Goal: Transaction & Acquisition: Download file/media

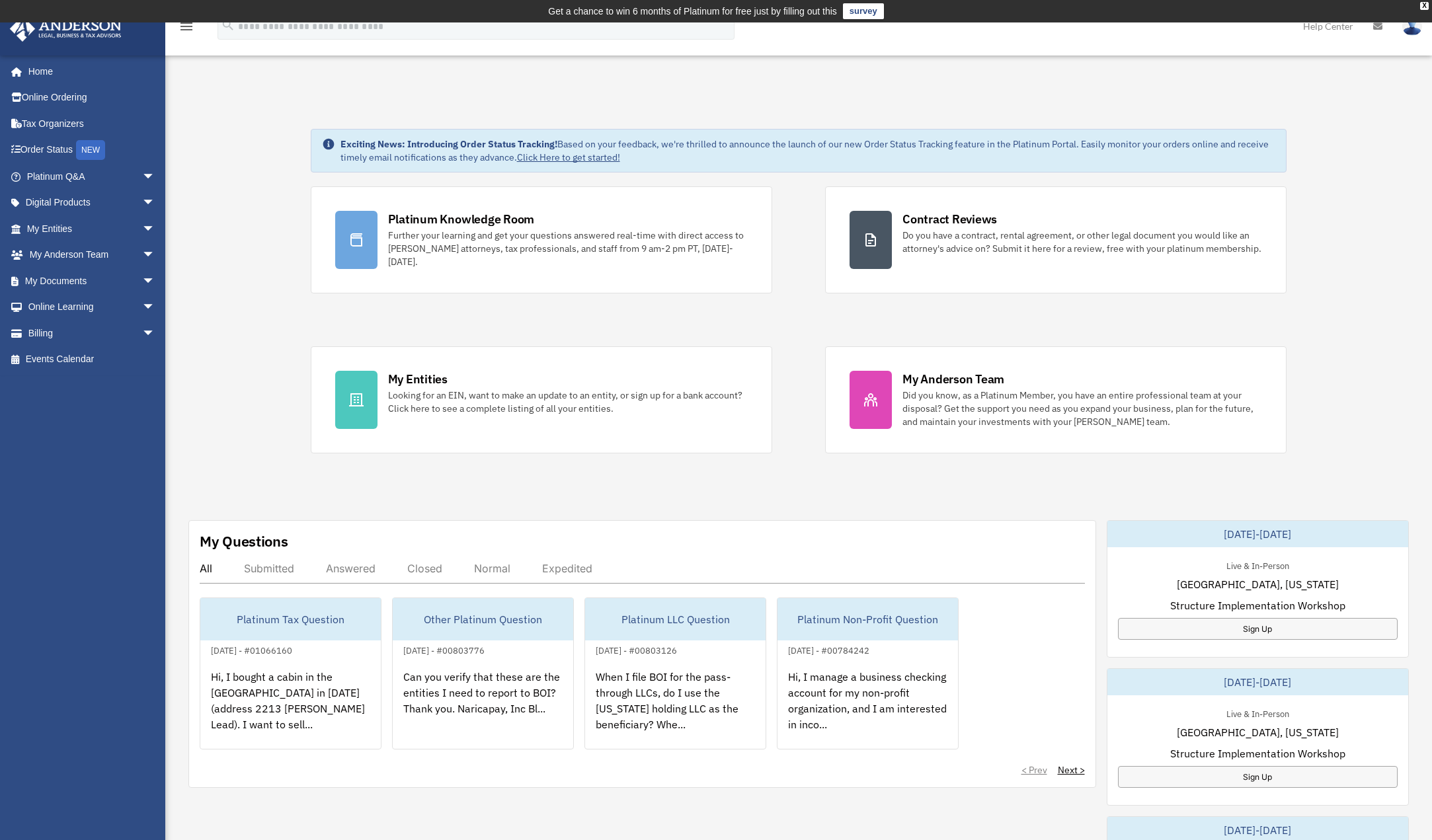
click at [240, 152] on div "Exciting News: Introducing Order Status Tracking! Based on your feedback, we're…" at bounding box center [799, 688] width 1287 height 1187
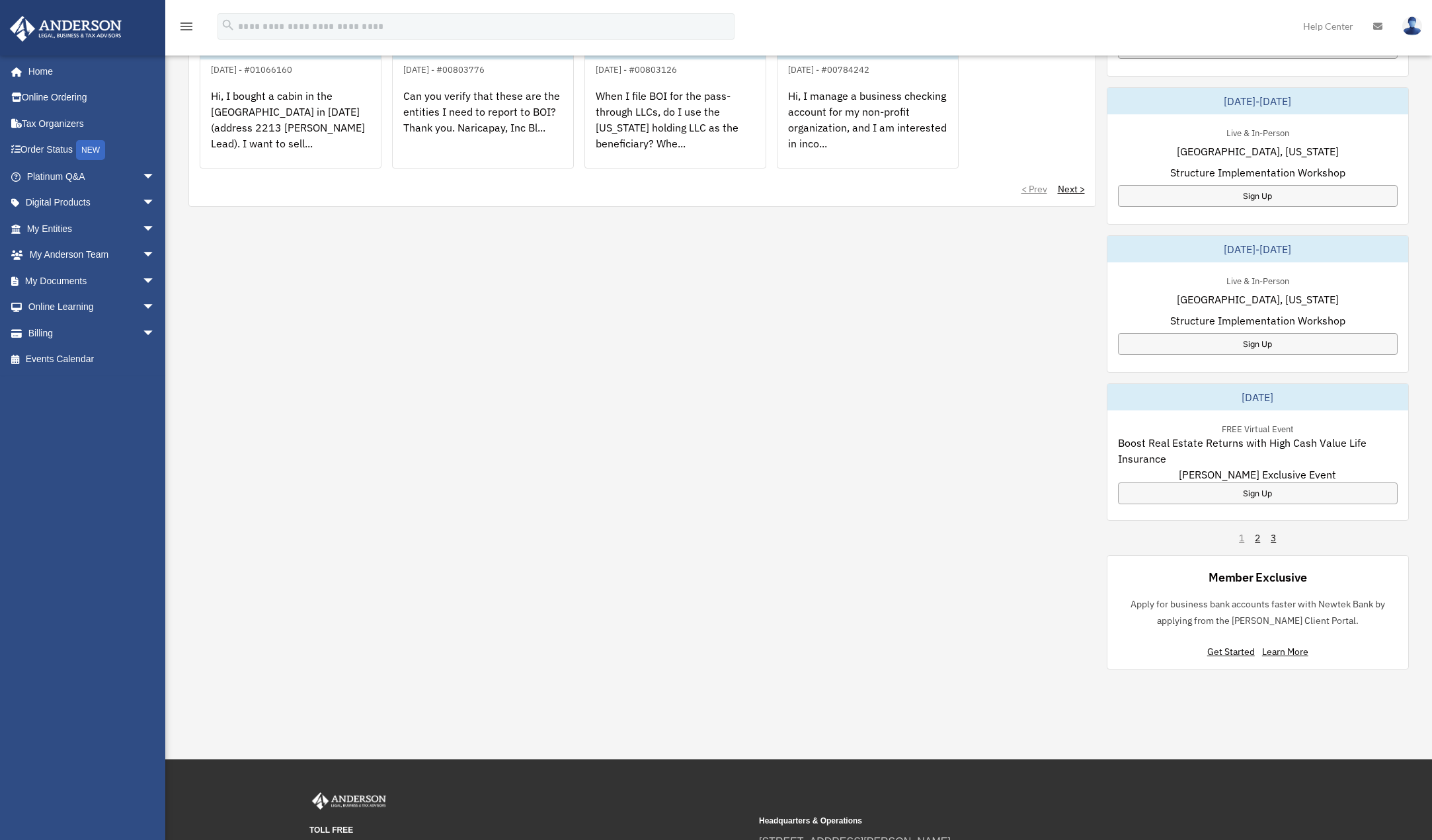
scroll to position [622, 0]
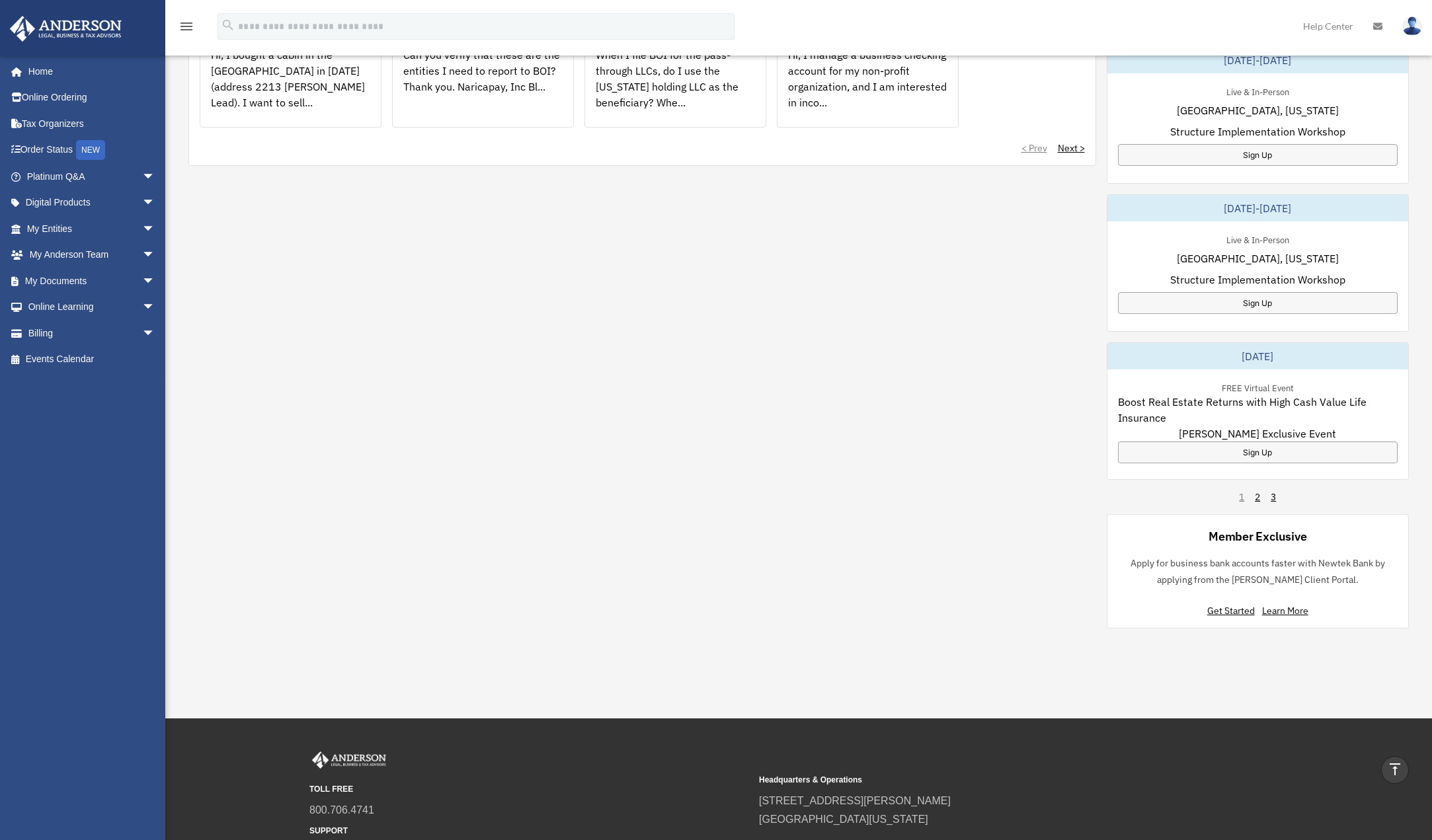
click at [193, 127] on div "My Questions All Submitted Answered Closed Normal Expedited Platinum Tax Questi…" at bounding box center [641, 32] width 908 height 268
click at [194, 127] on div "My Questions All Submitted Answered Closed Normal Expedited Platinum Tax Questi…" at bounding box center [641, 32] width 908 height 268
click at [195, 127] on div "My Questions All Submitted Answered Closed Normal Expedited Platinum Tax Questi…" at bounding box center [641, 32] width 908 height 268
click at [200, 129] on div "All Submitted Answered Closed Normal Expedited Platinum Tax Question August 5, …" at bounding box center [642, 47] width 885 height 214
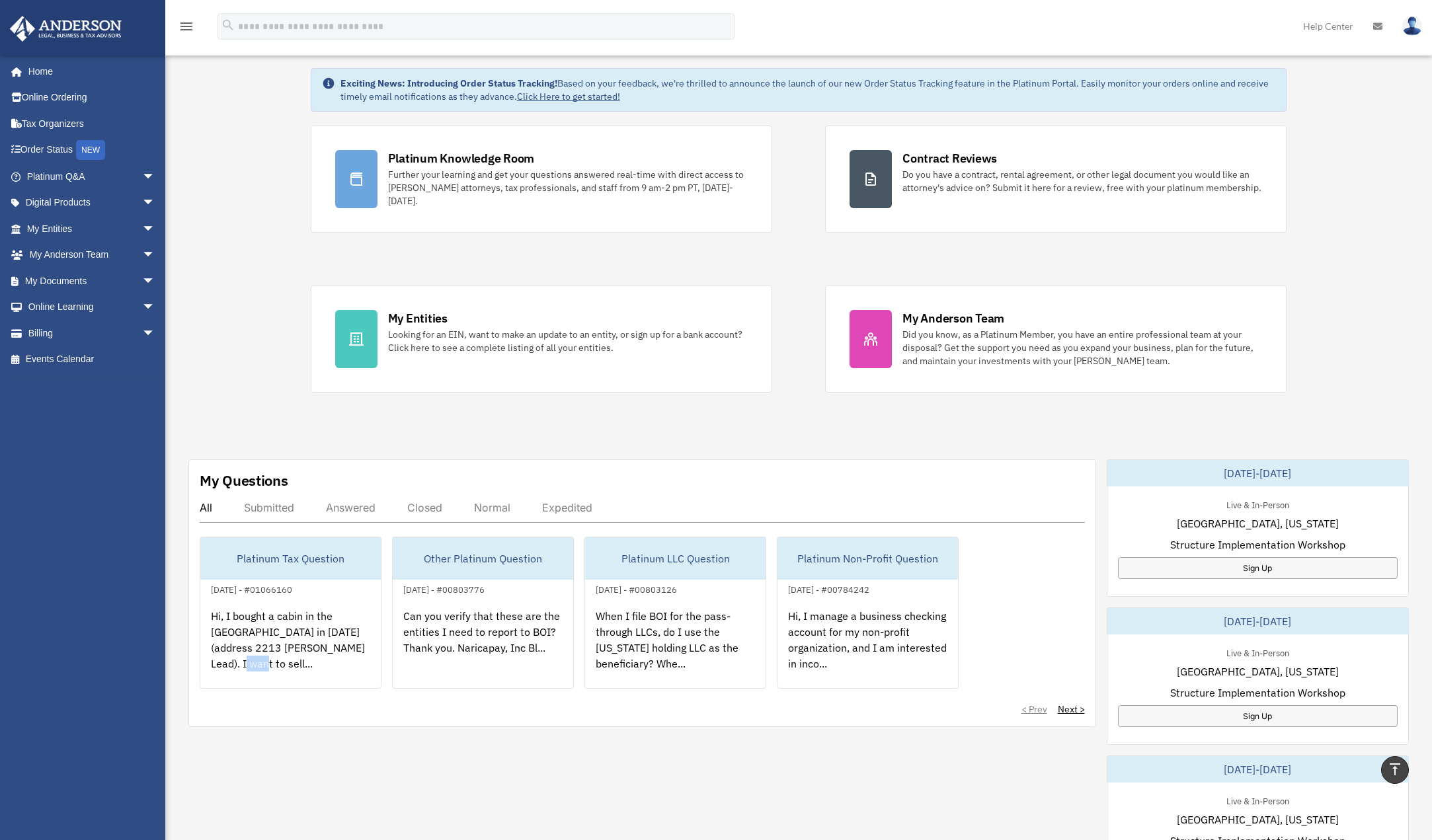
scroll to position [0, 0]
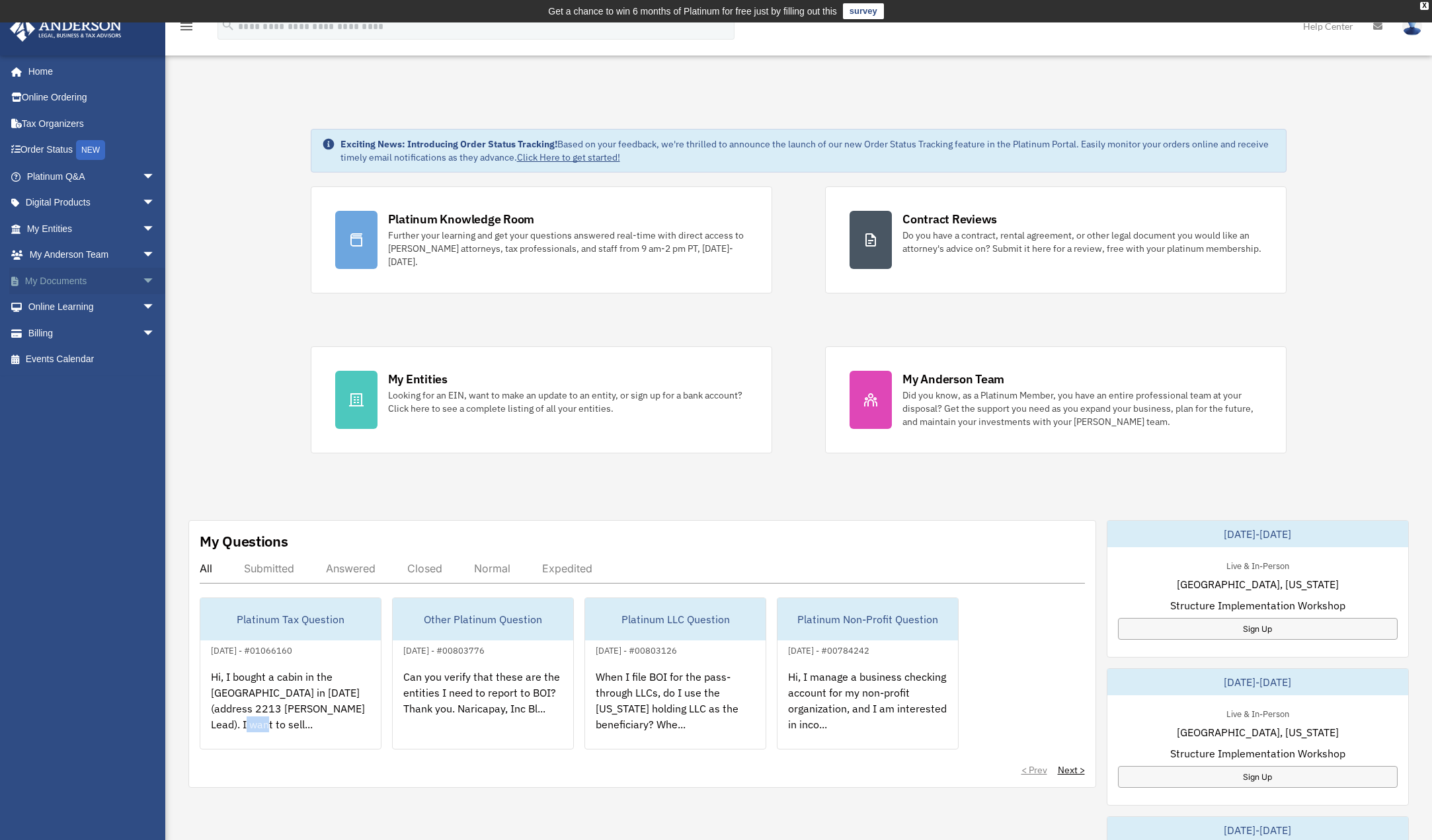
click at [59, 286] on link "My Documents arrow_drop_down" at bounding box center [92, 281] width 166 height 26
click at [59, 285] on link "My Documents arrow_drop_down" at bounding box center [92, 281] width 166 height 26
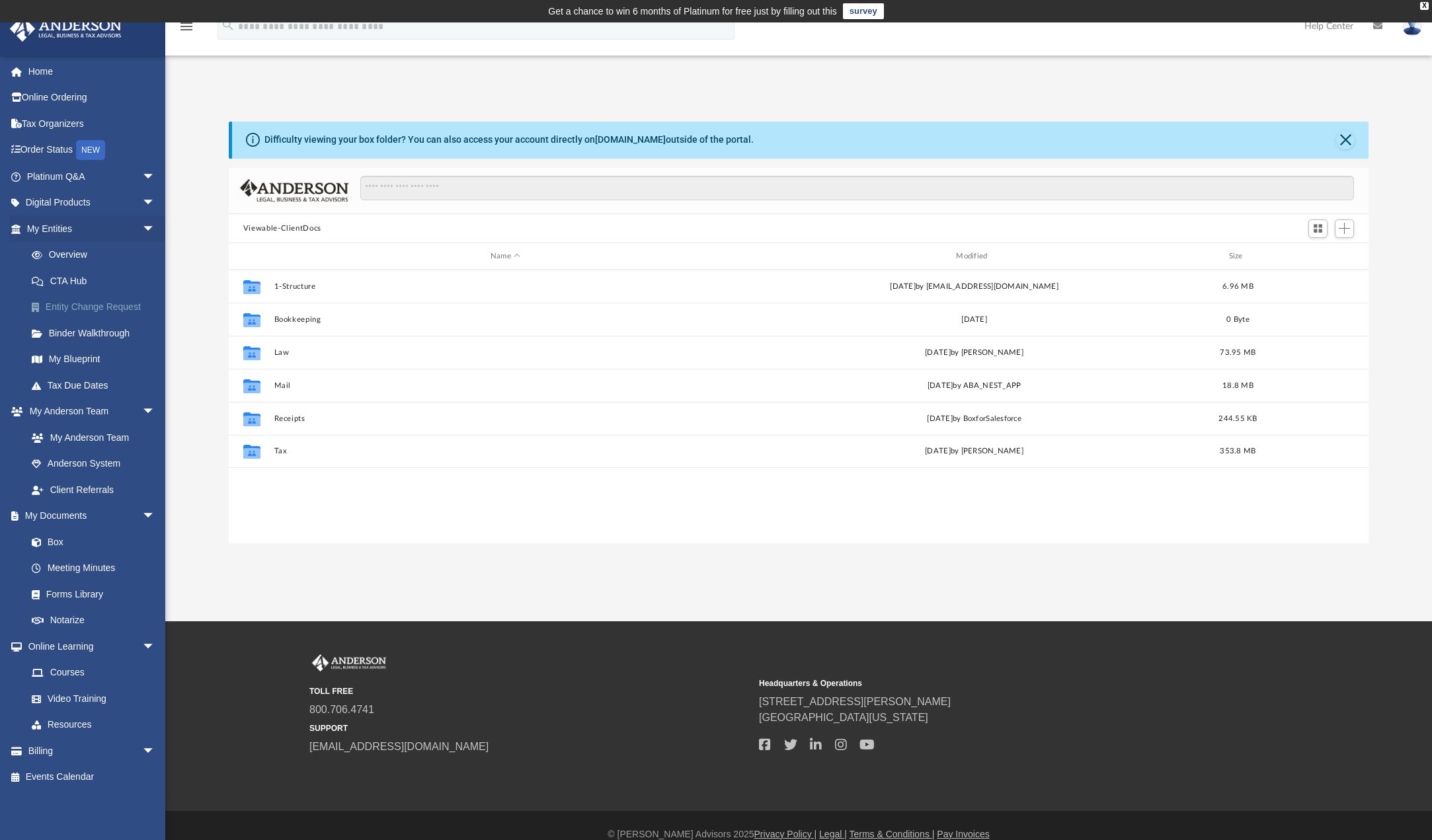
scroll to position [290, 1129]
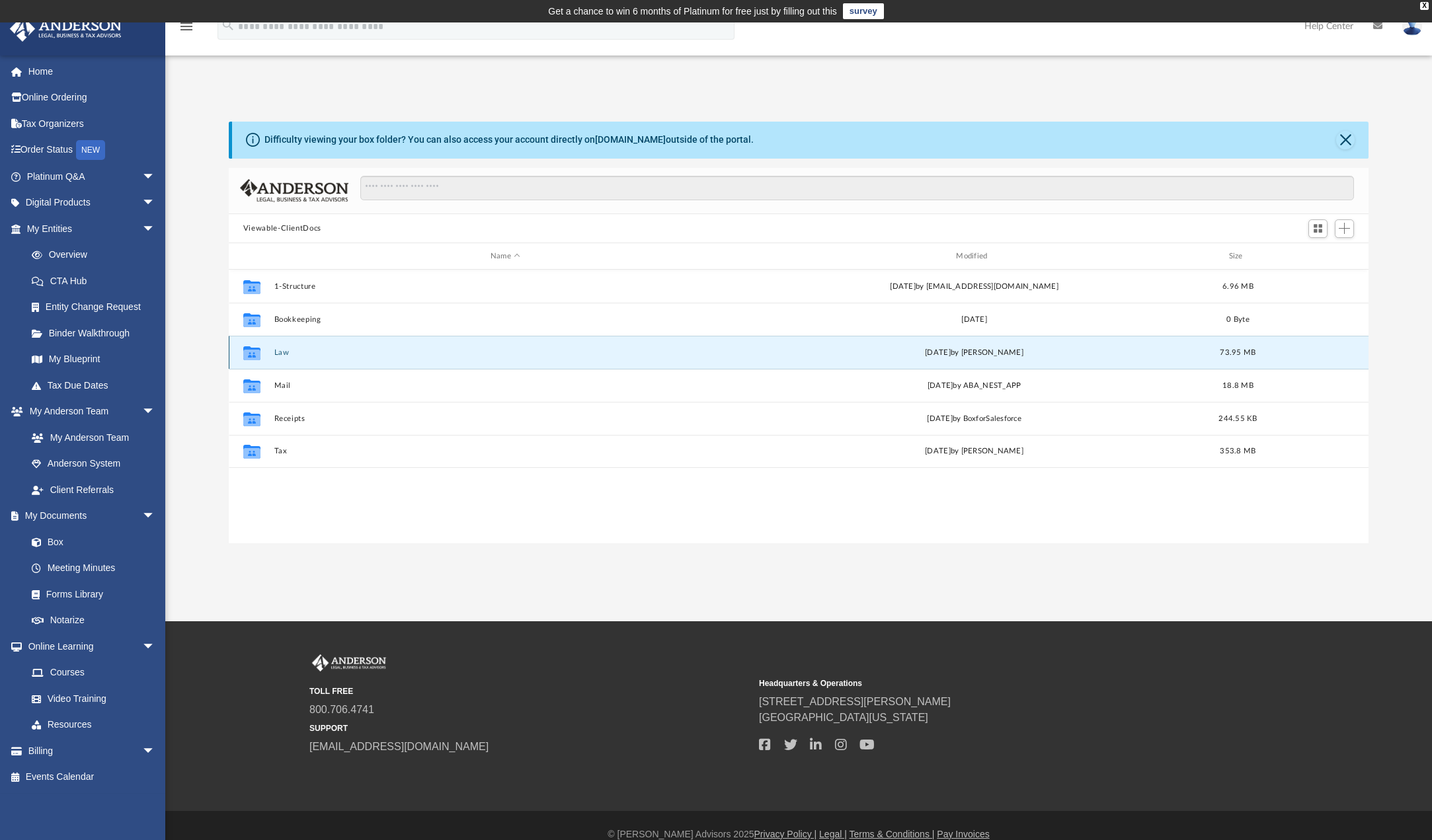
click at [280, 351] on button "Law" at bounding box center [504, 351] width 462 height 8
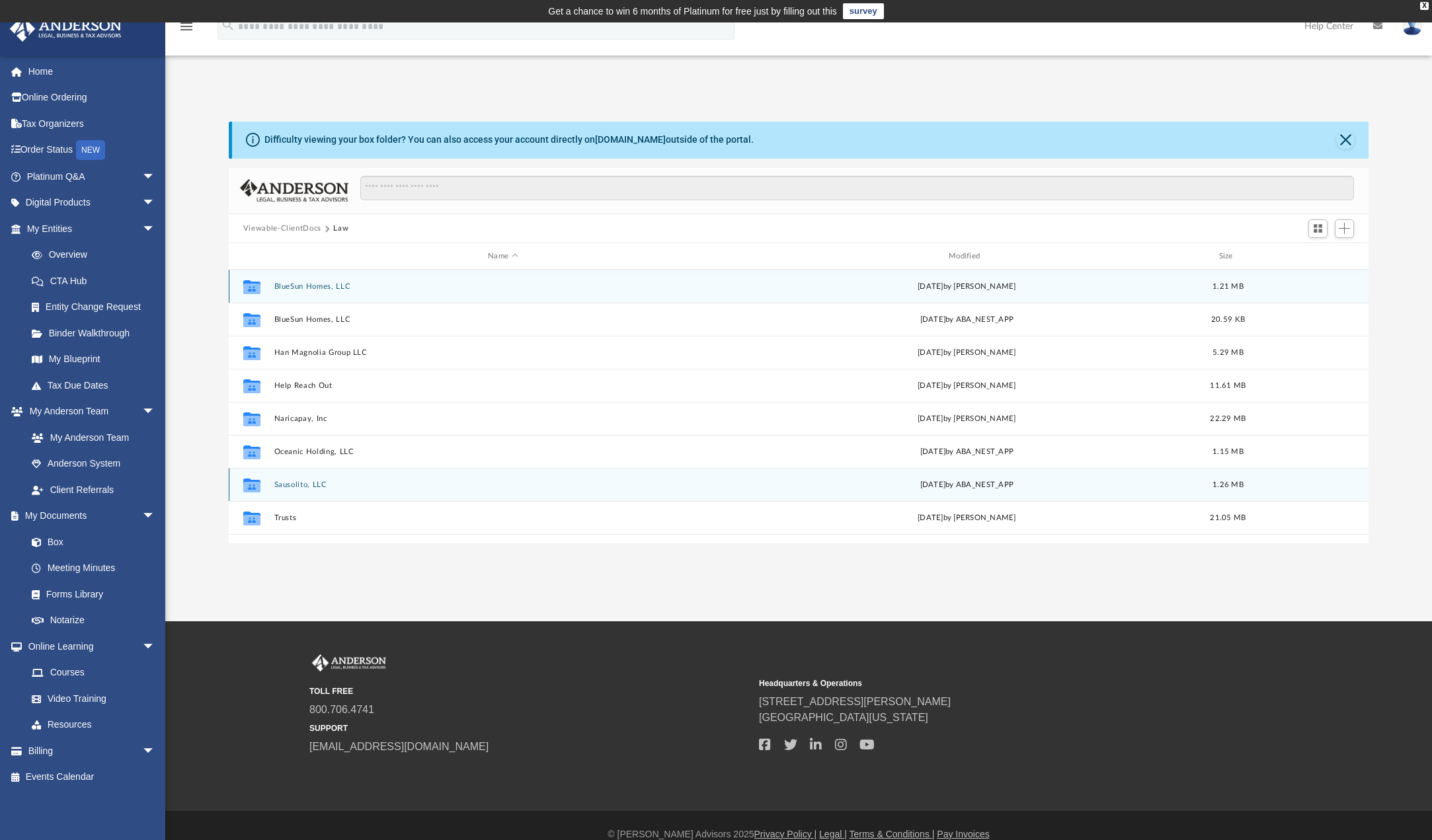
scroll to position [66, 0]
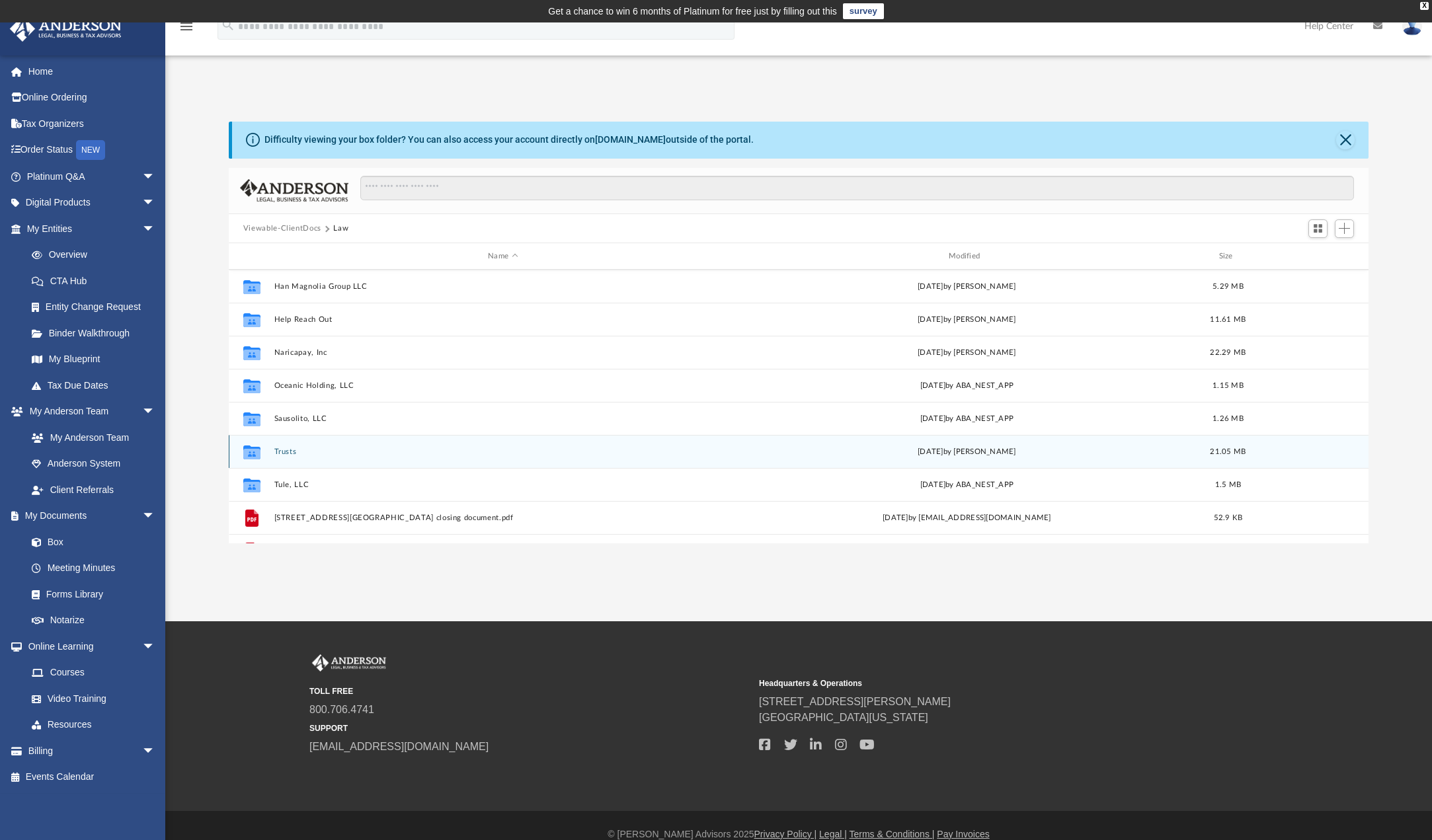
click at [280, 452] on button "Trusts" at bounding box center [502, 451] width 458 height 8
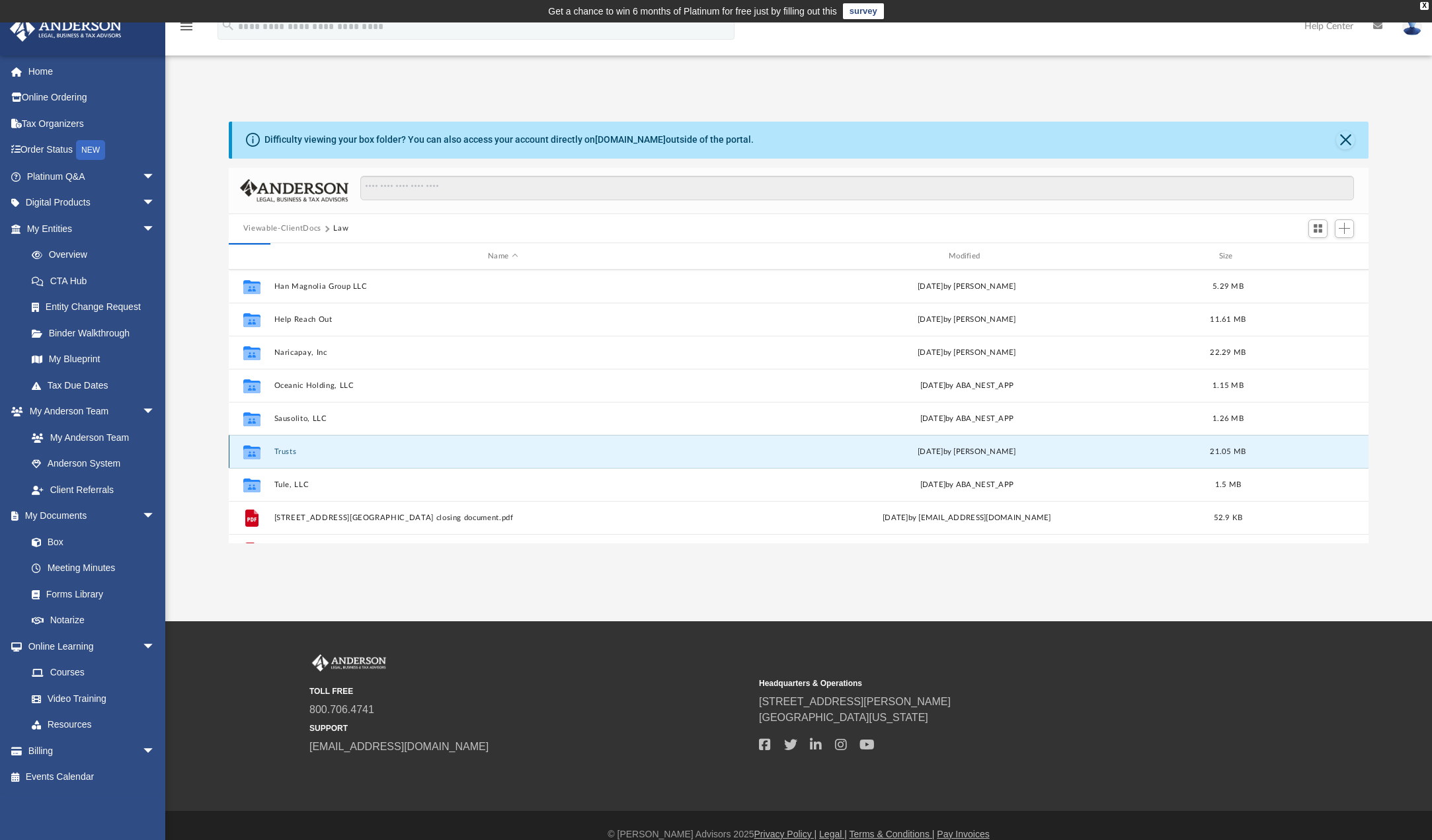
scroll to position [0, 0]
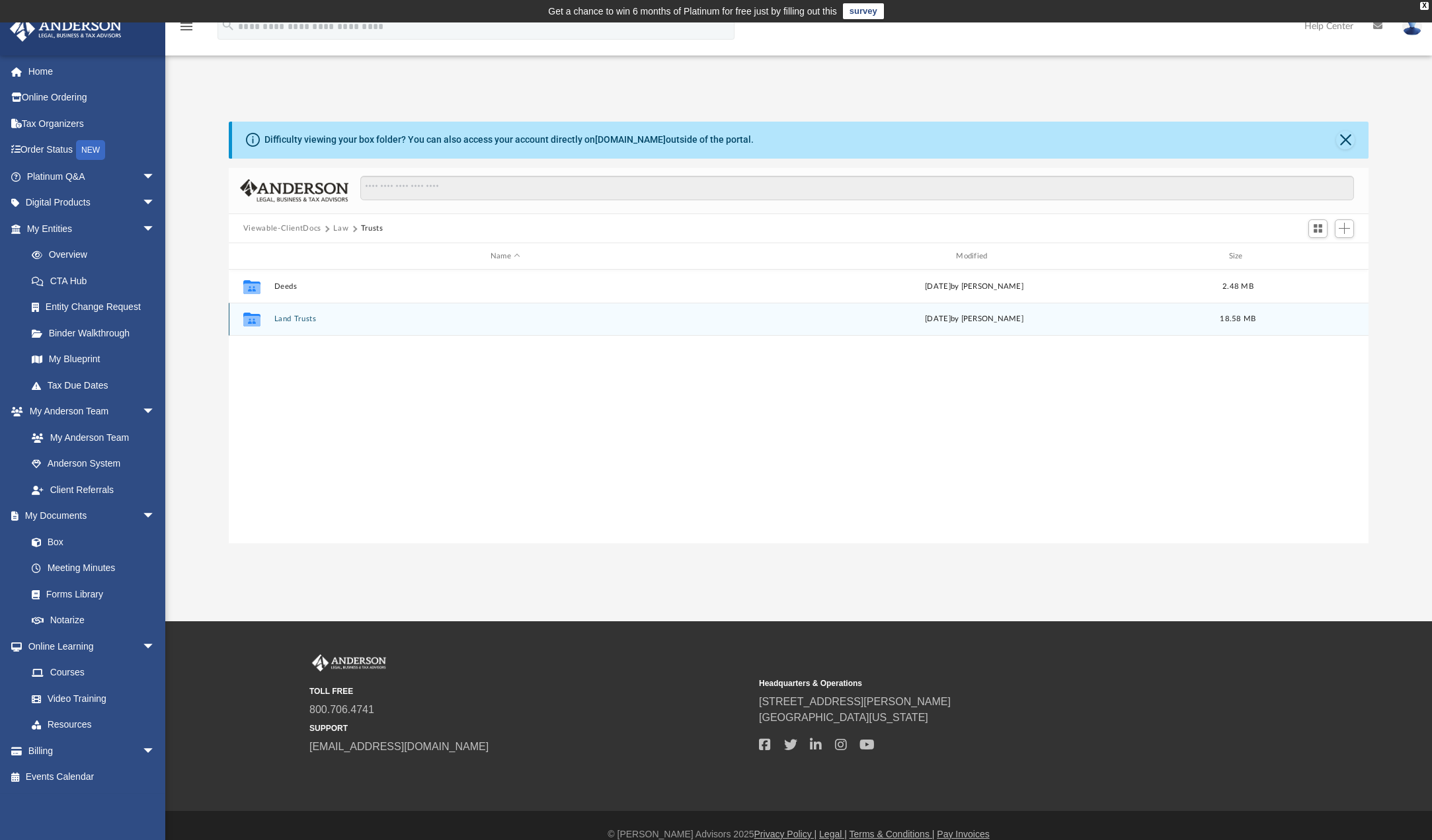
click at [295, 319] on button "Land Trusts" at bounding box center [504, 319] width 462 height 8
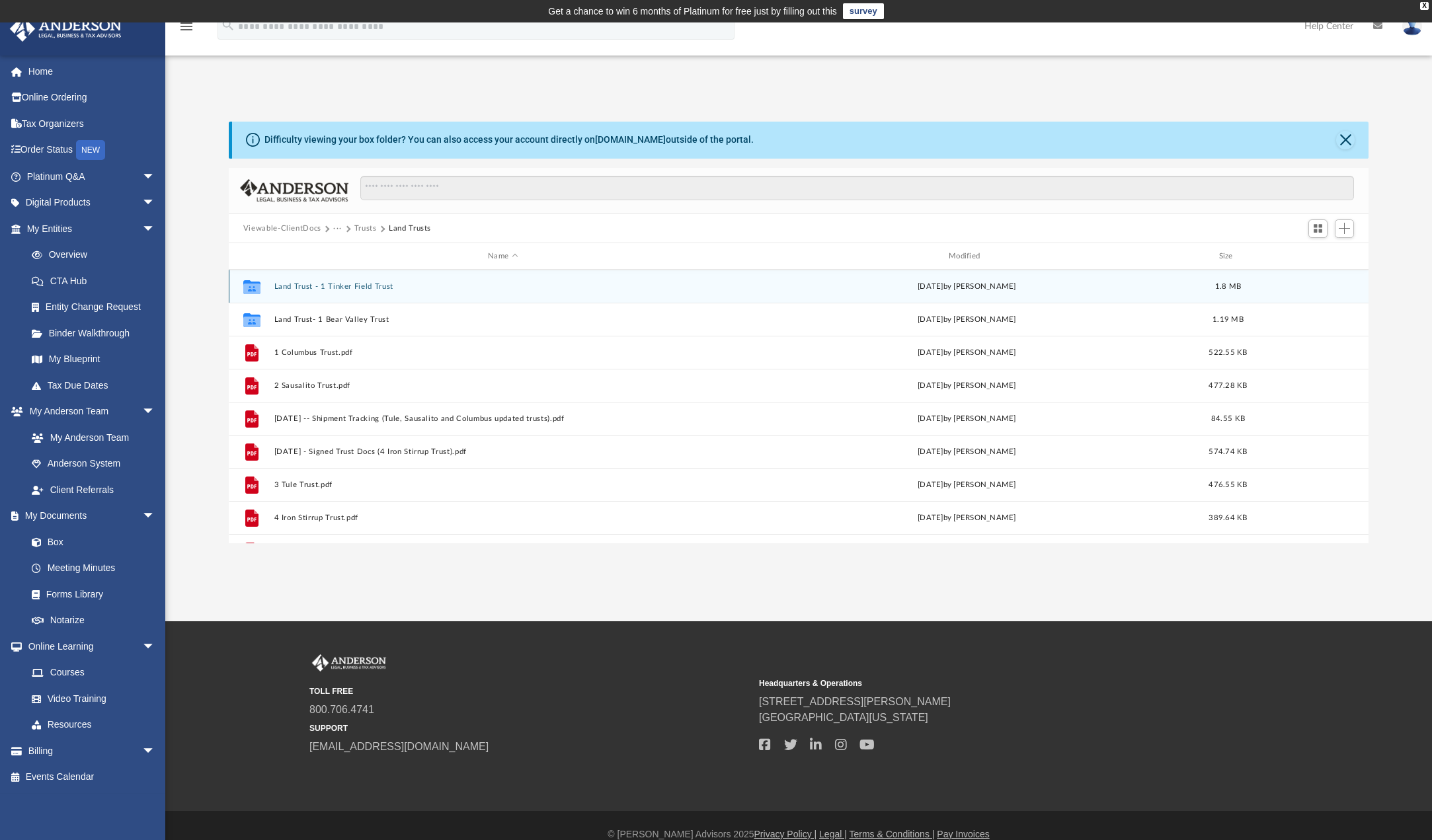
scroll to position [331, 0]
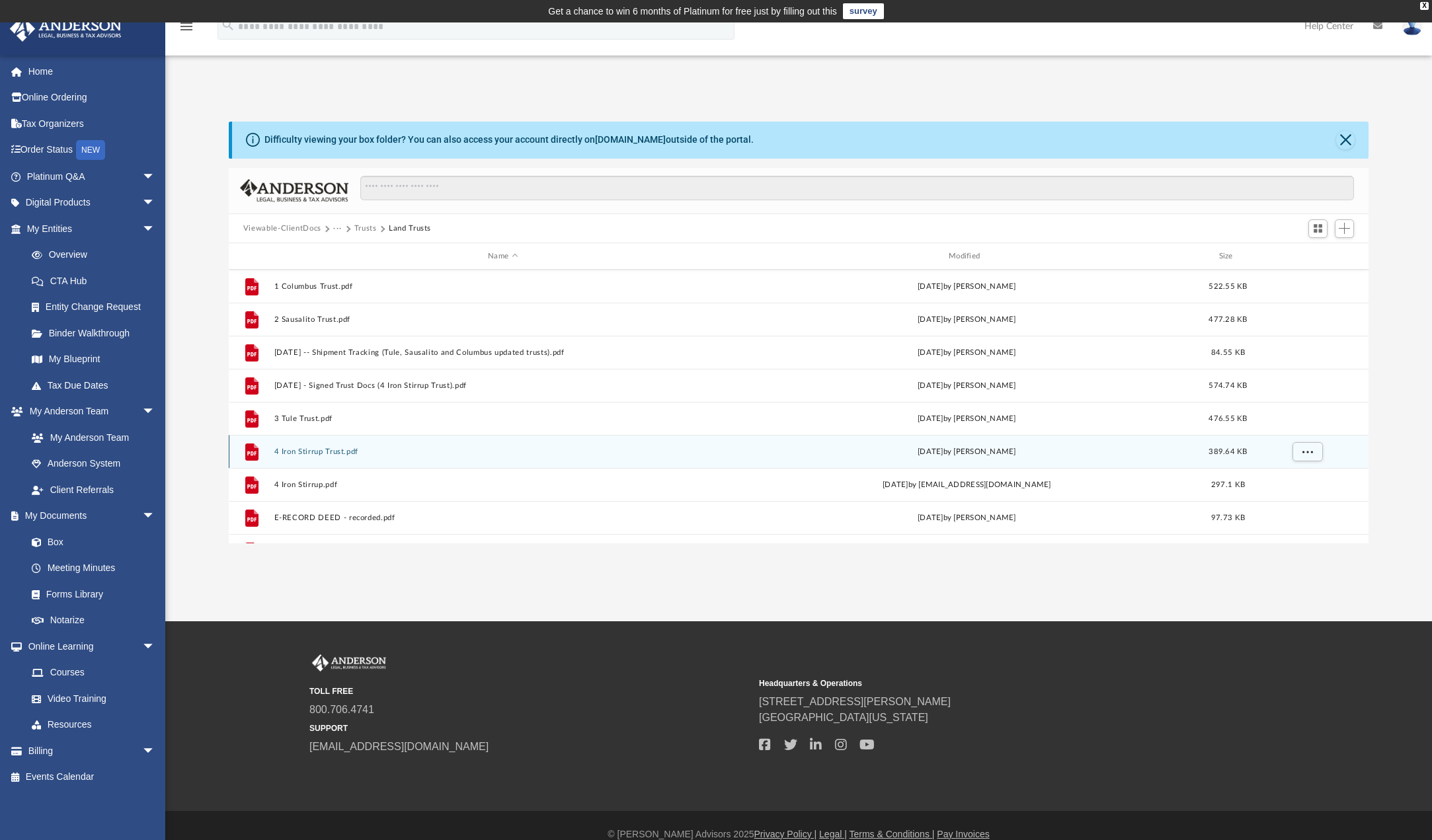
click at [331, 451] on button "4 Iron Stirrup Trust.pdf" at bounding box center [502, 451] width 458 height 8
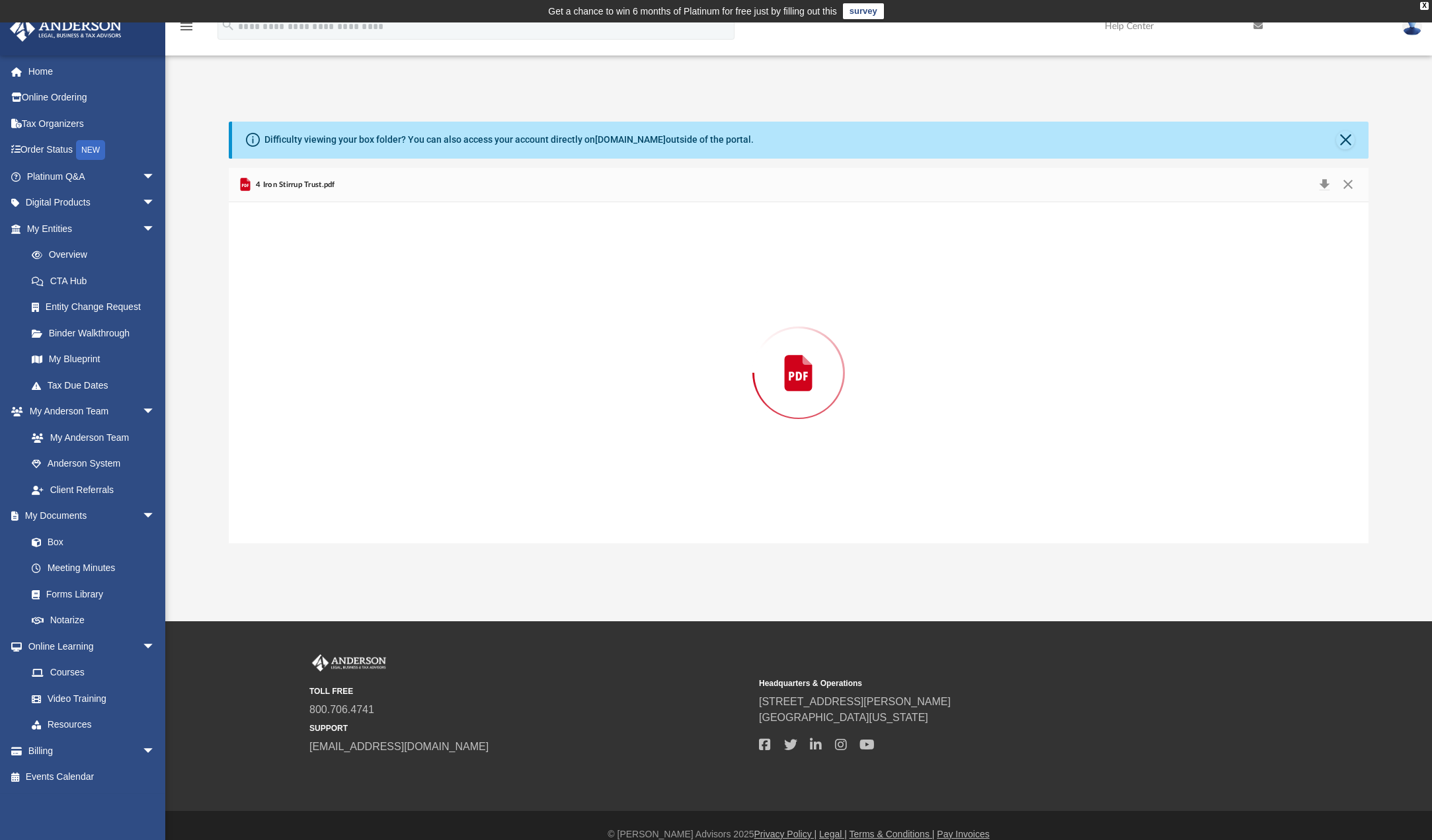
click at [331, 451] on div "Preview" at bounding box center [799, 372] width 1139 height 341
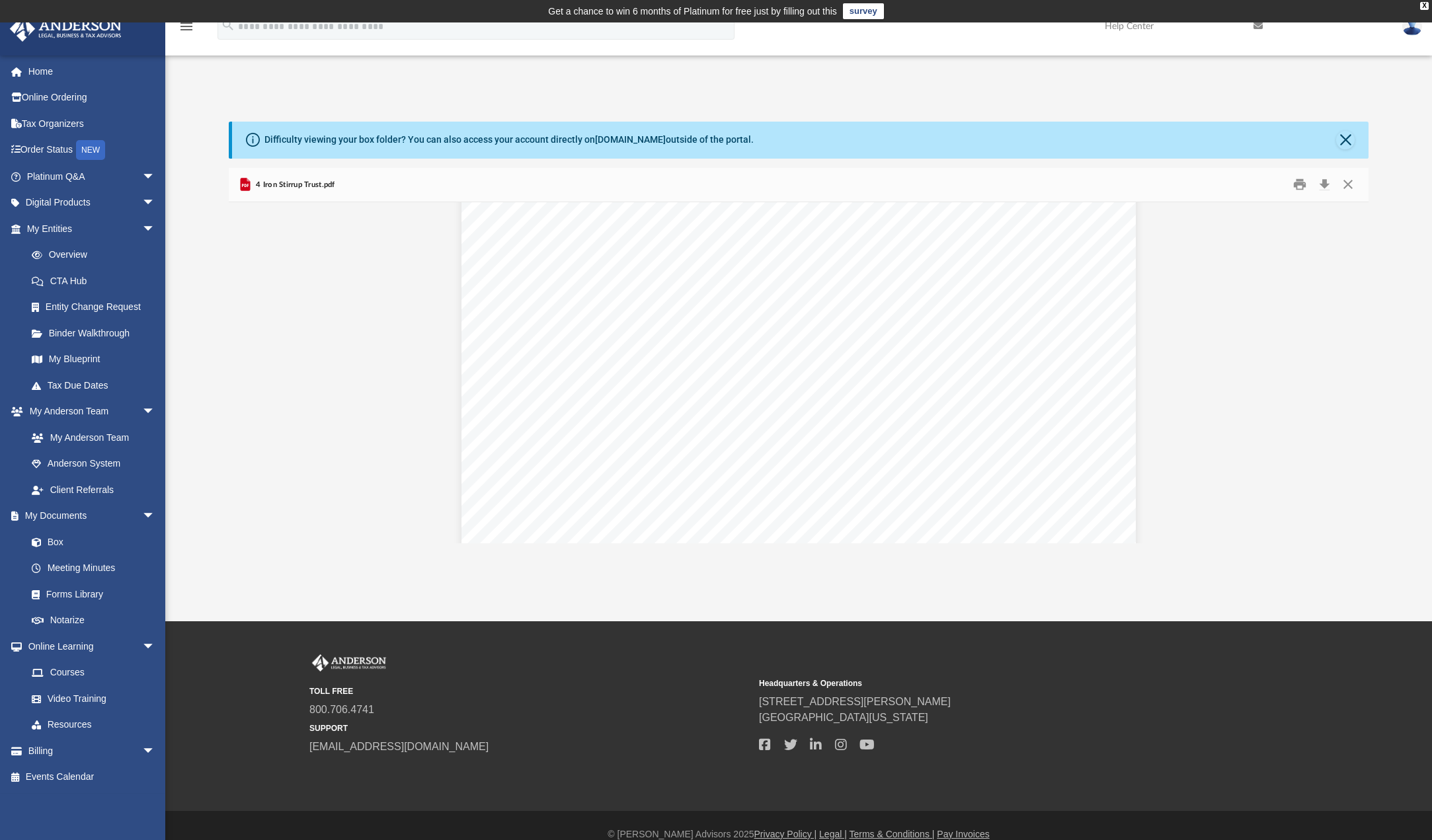
scroll to position [10175, 0]
click at [1325, 183] on button "Download" at bounding box center [1324, 184] width 24 height 21
click at [1325, 184] on button "Download" at bounding box center [1324, 184] width 24 height 21
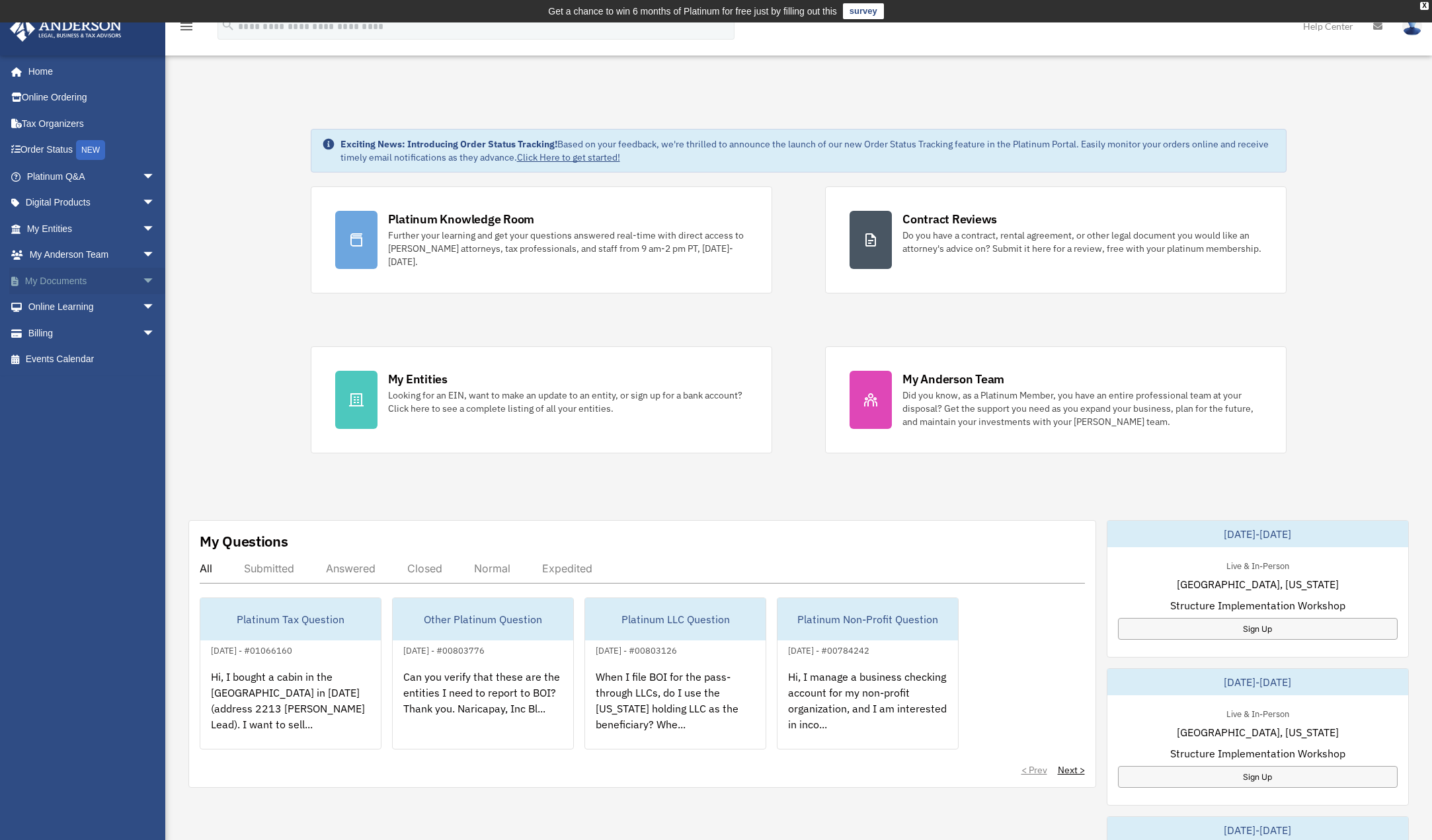
click at [64, 282] on link "My Documents arrow_drop_down" at bounding box center [92, 281] width 166 height 26
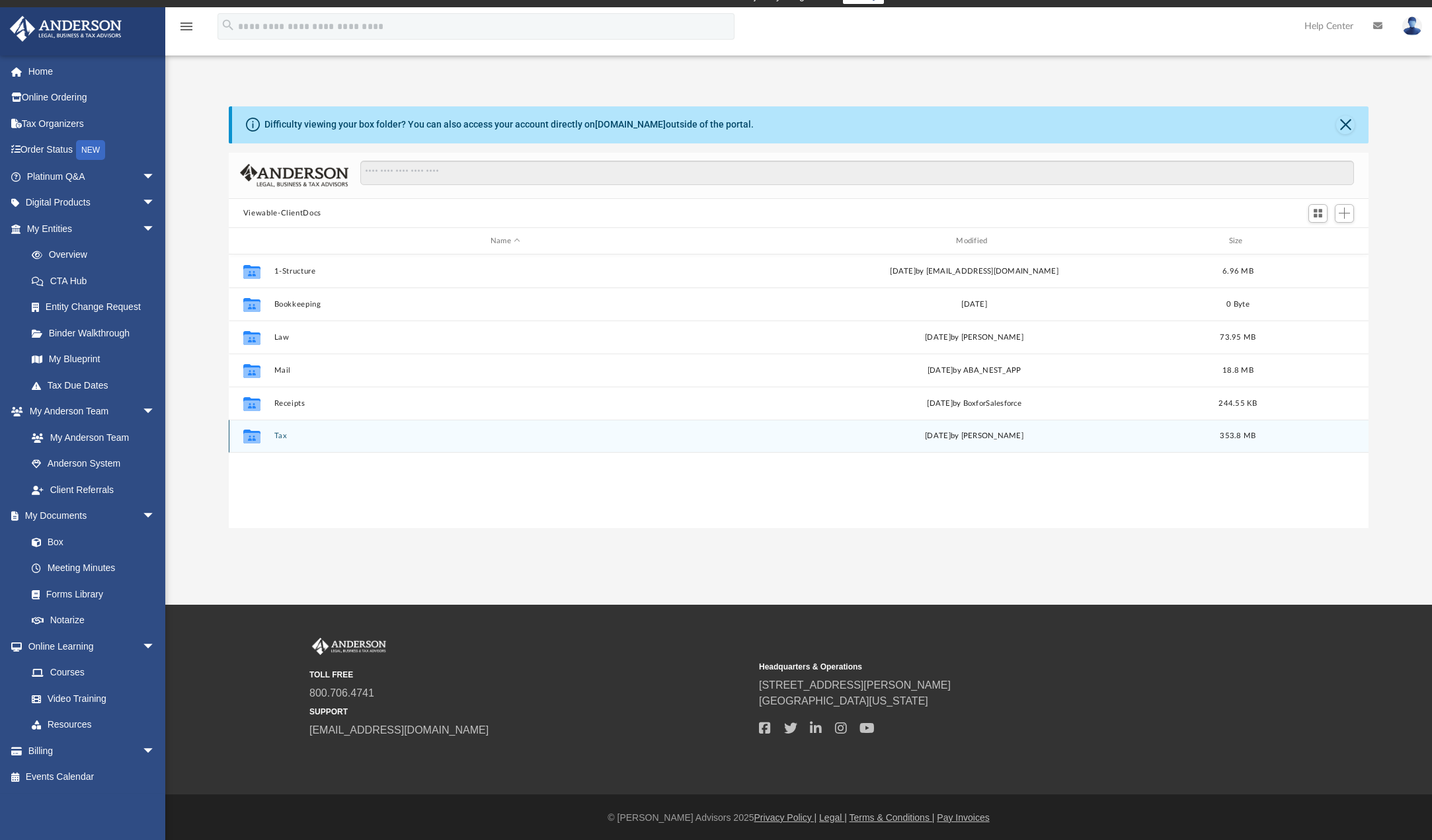
scroll to position [15, 0]
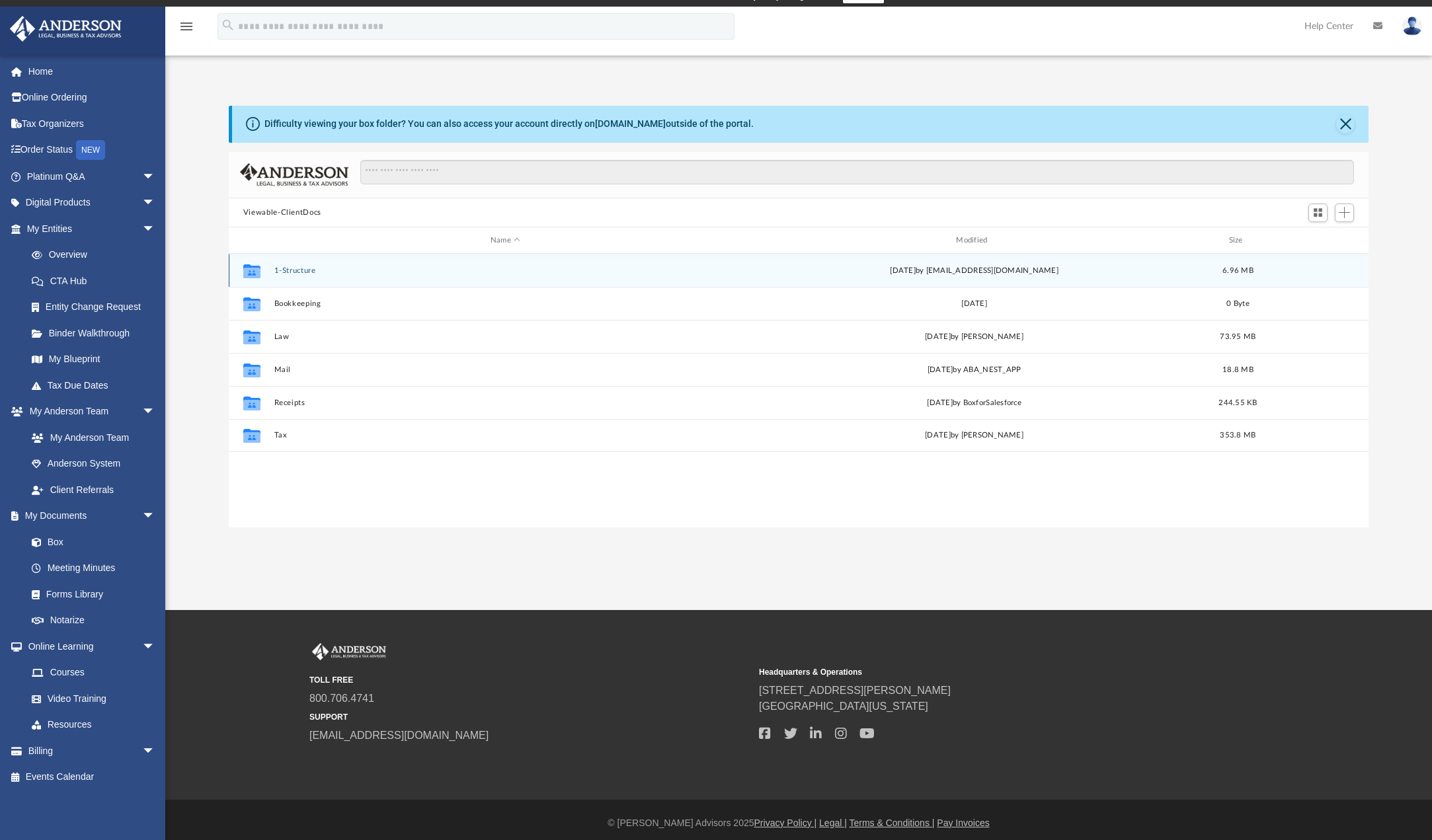
click at [273, 278] on div "Collaborated Folder 1-Structure Fri Sep 8 2023 by eormsby@gmail.com 6.96 MB" at bounding box center [799, 270] width 1139 height 33
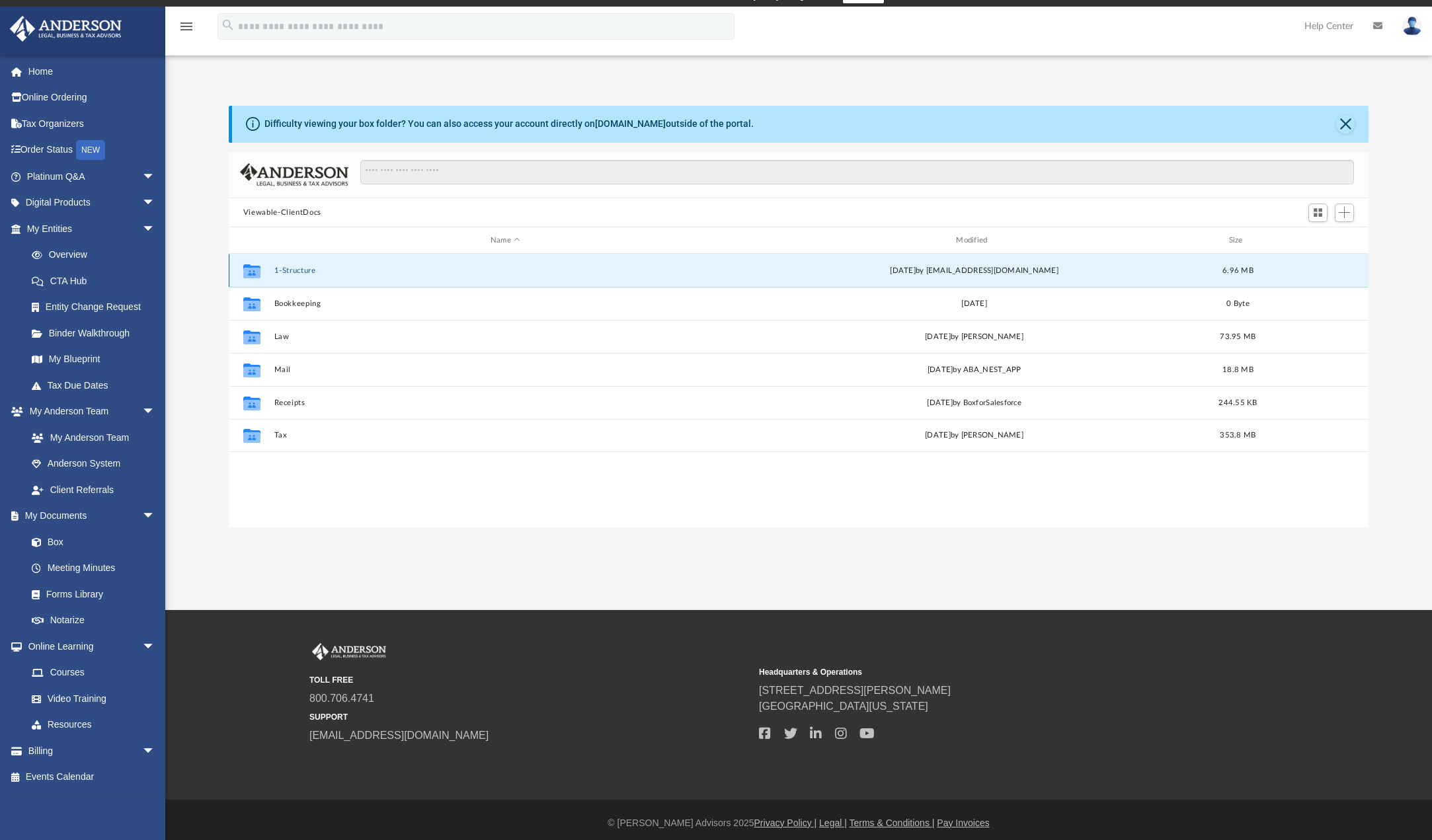
click at [287, 271] on button "1-Structure" at bounding box center [504, 270] width 462 height 8
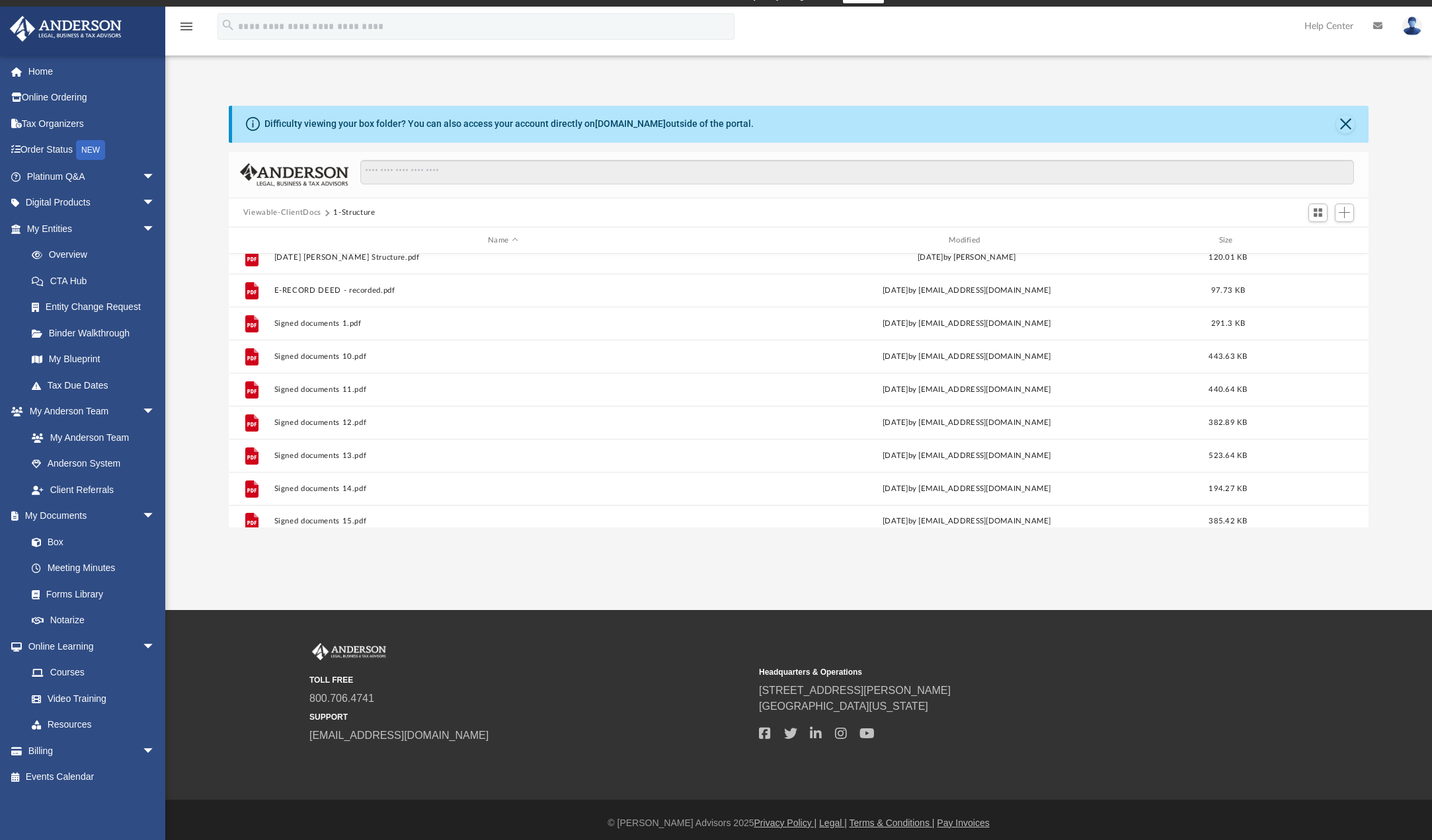
scroll to position [0, 0]
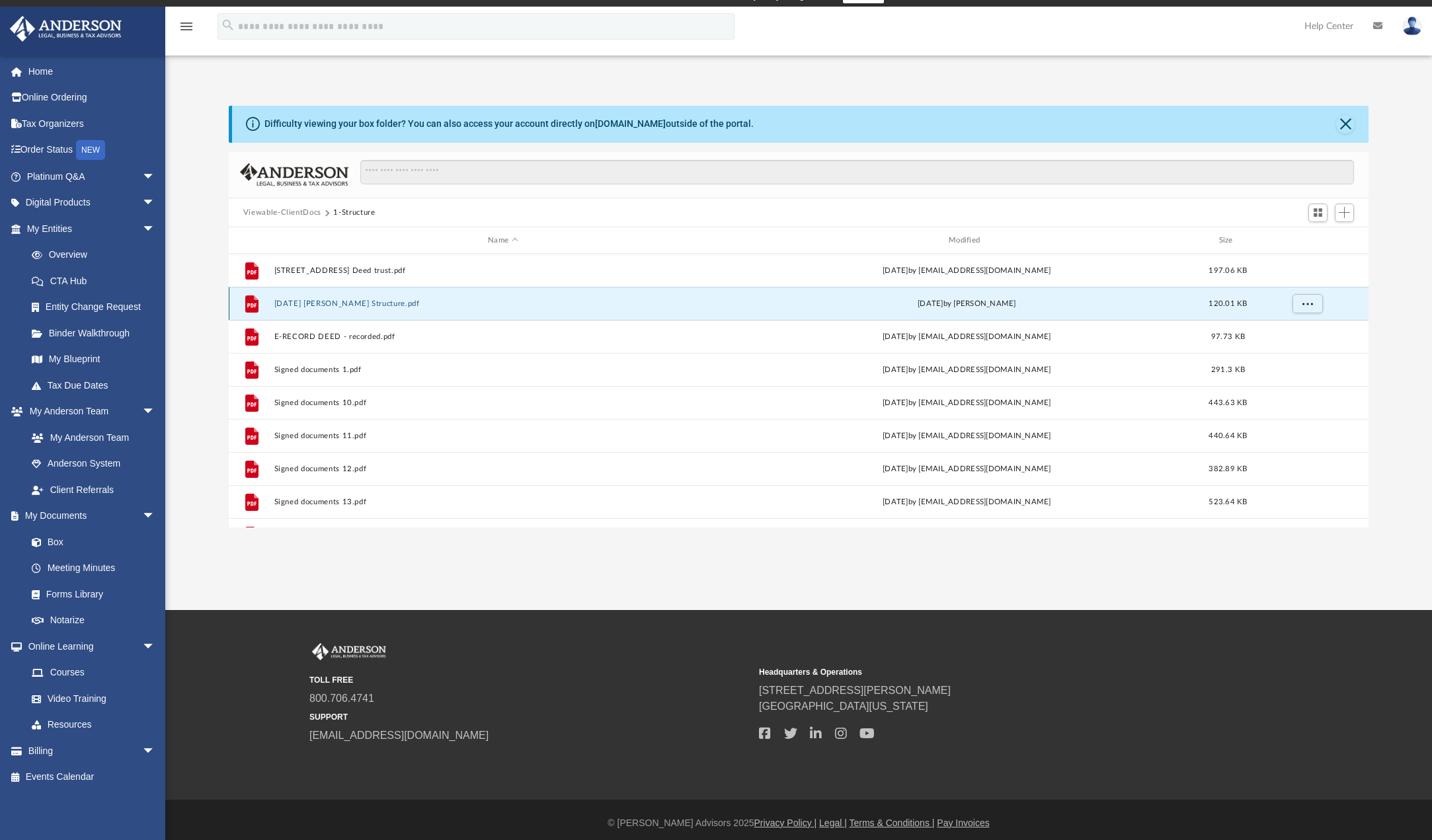
click at [393, 300] on button "2018.12.10 Eleanor Ormsby Structure.pdf" at bounding box center [502, 303] width 458 height 8
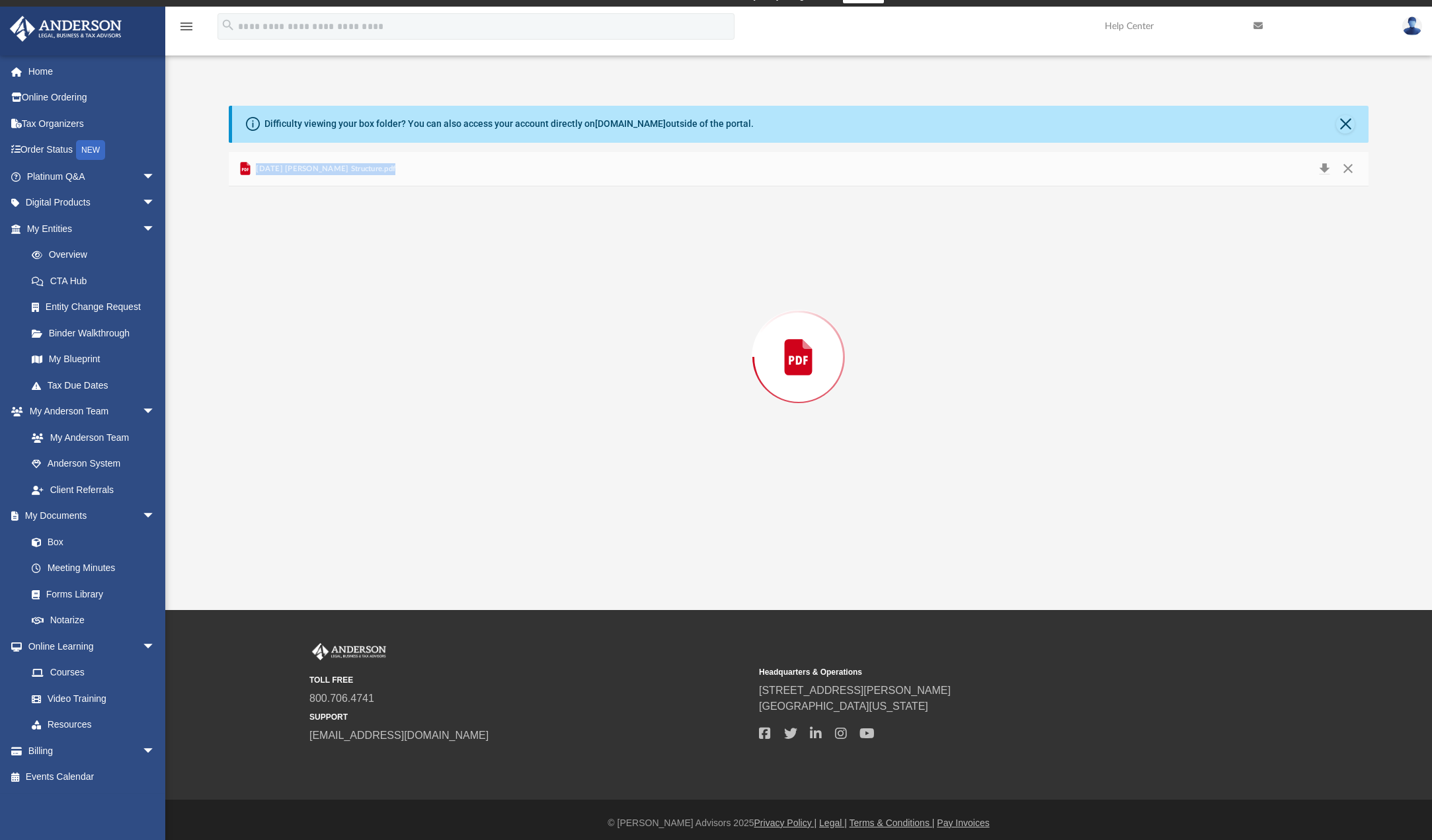
click at [393, 300] on div "Preview" at bounding box center [799, 356] width 1139 height 341
